Goal: Book appointment/travel/reservation

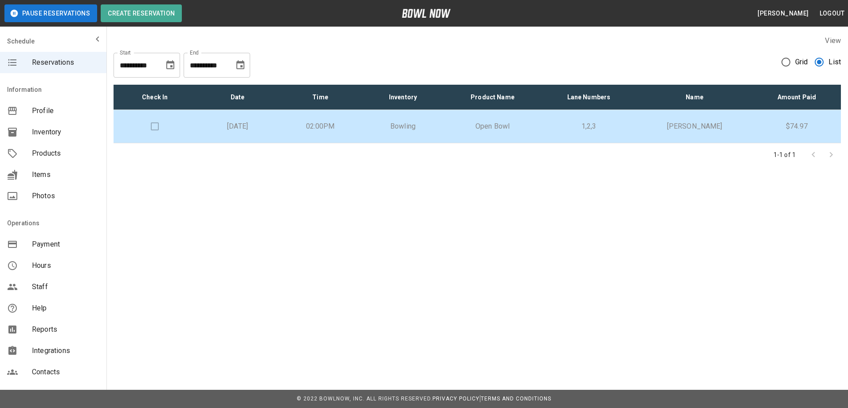
click at [152, 127] on td at bounding box center [155, 126] width 82 height 33
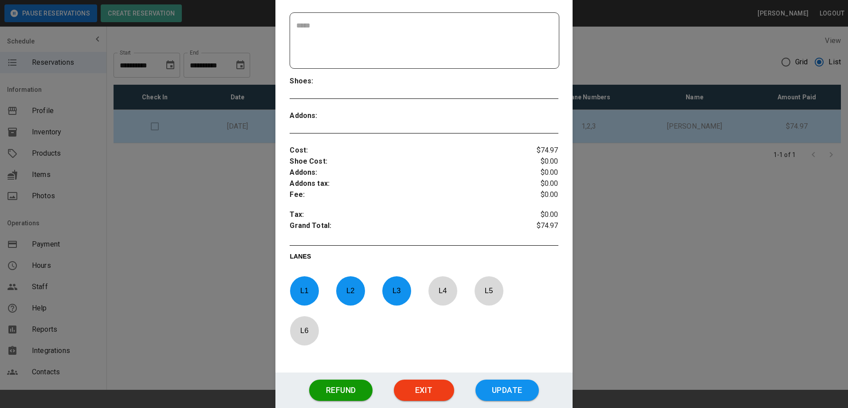
scroll to position [261, 0]
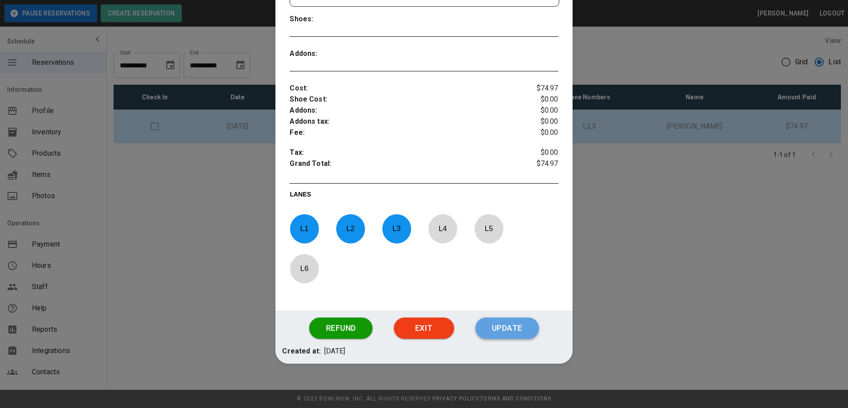
click at [508, 330] on button "Update" at bounding box center [506, 328] width 63 height 21
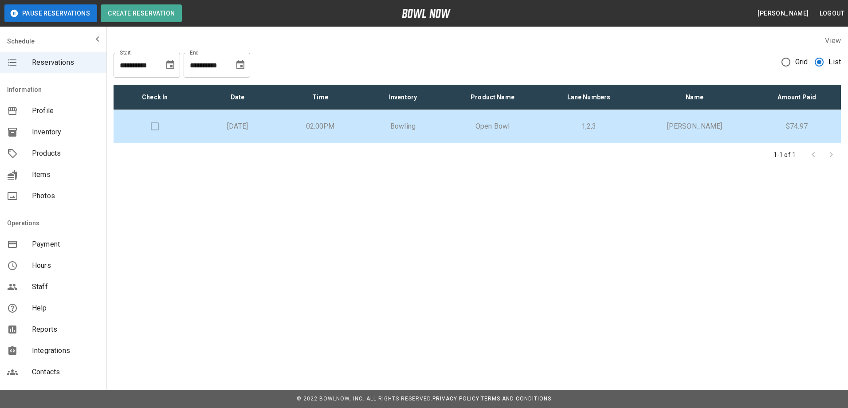
click at [152, 126] on td at bounding box center [155, 126] width 82 height 33
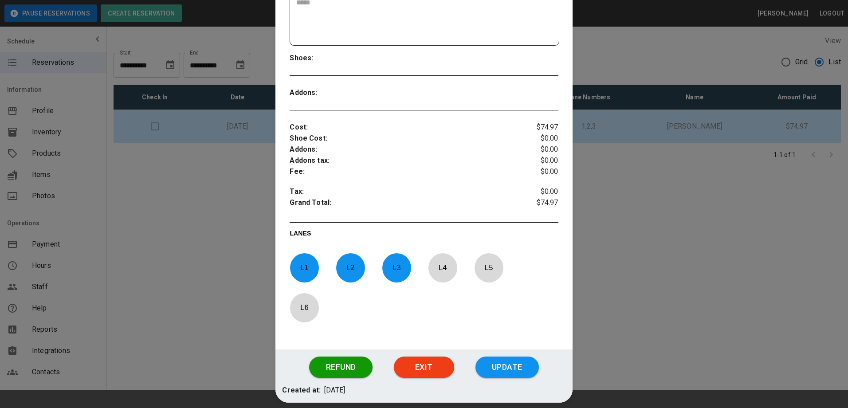
scroll to position [261, 0]
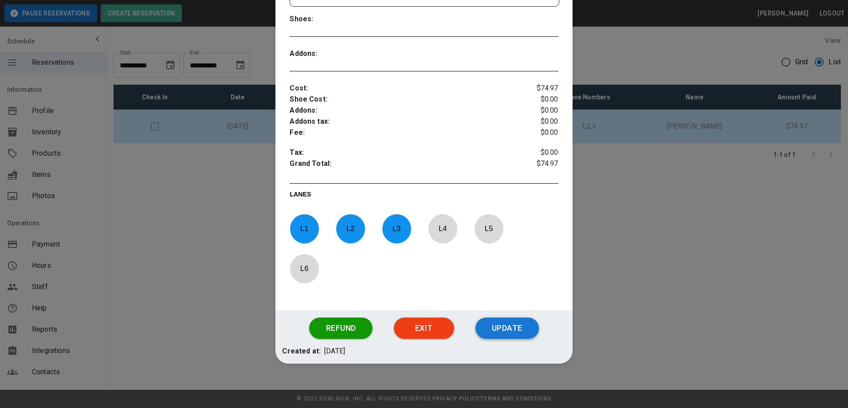
click at [498, 327] on button "Update" at bounding box center [506, 328] width 63 height 21
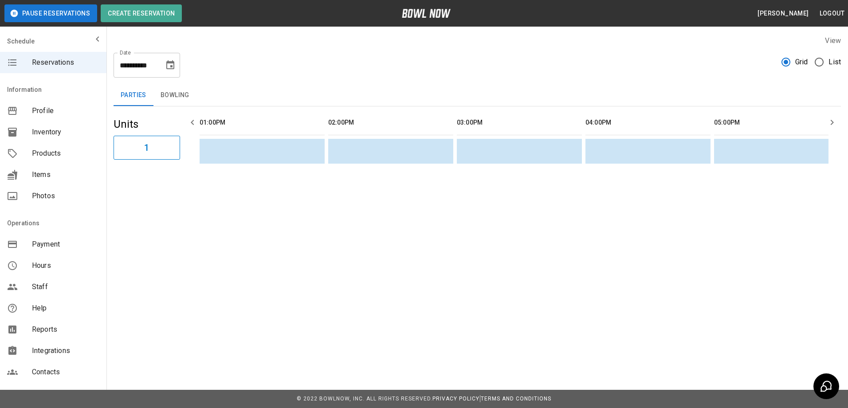
scroll to position [0, 514]
